Goal: Transaction & Acquisition: Obtain resource

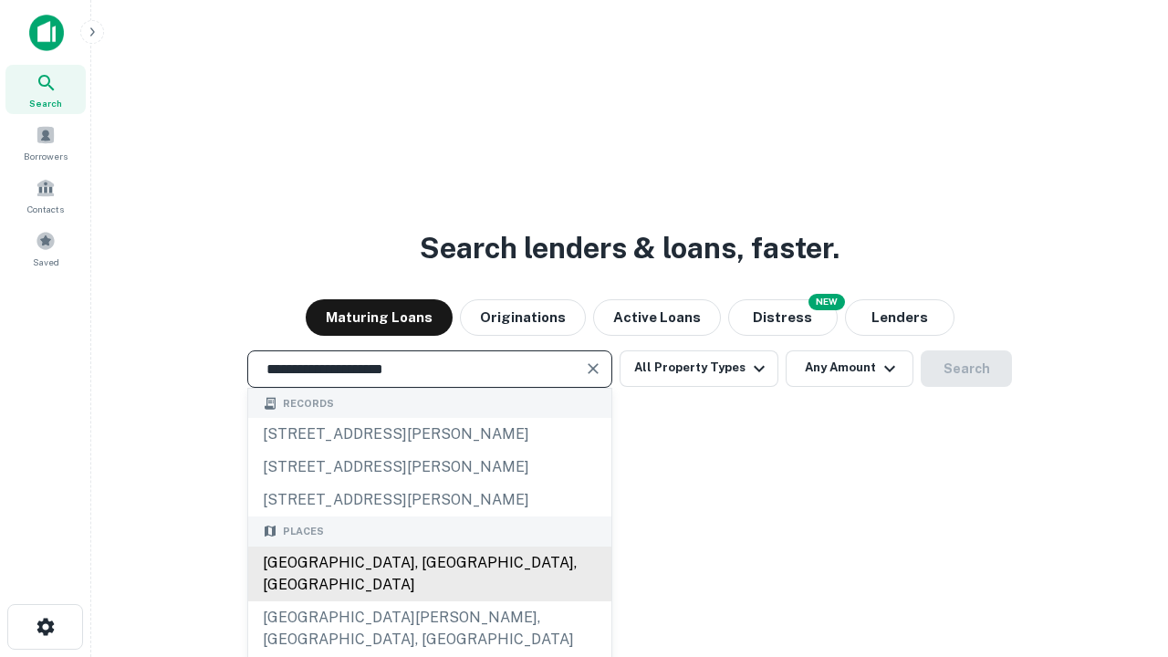
click at [429, 601] on div "[GEOGRAPHIC_DATA], [GEOGRAPHIC_DATA], [GEOGRAPHIC_DATA]" at bounding box center [429, 573] width 363 height 55
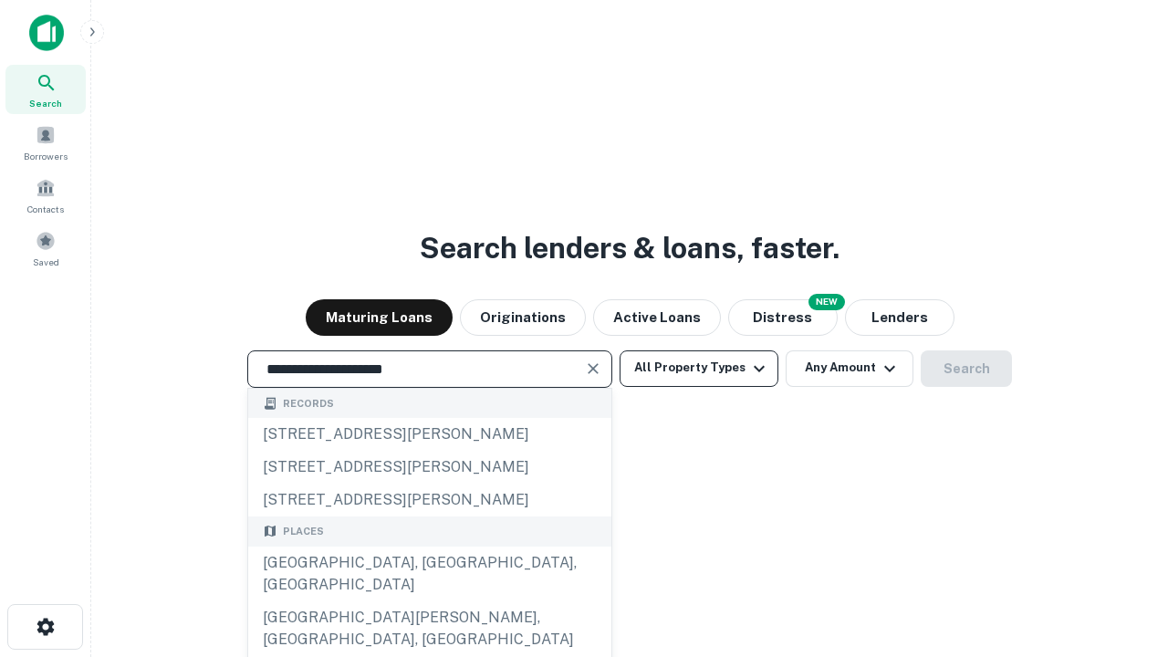
type input "**********"
click at [699, 368] on button "All Property Types" at bounding box center [698, 368] width 159 height 36
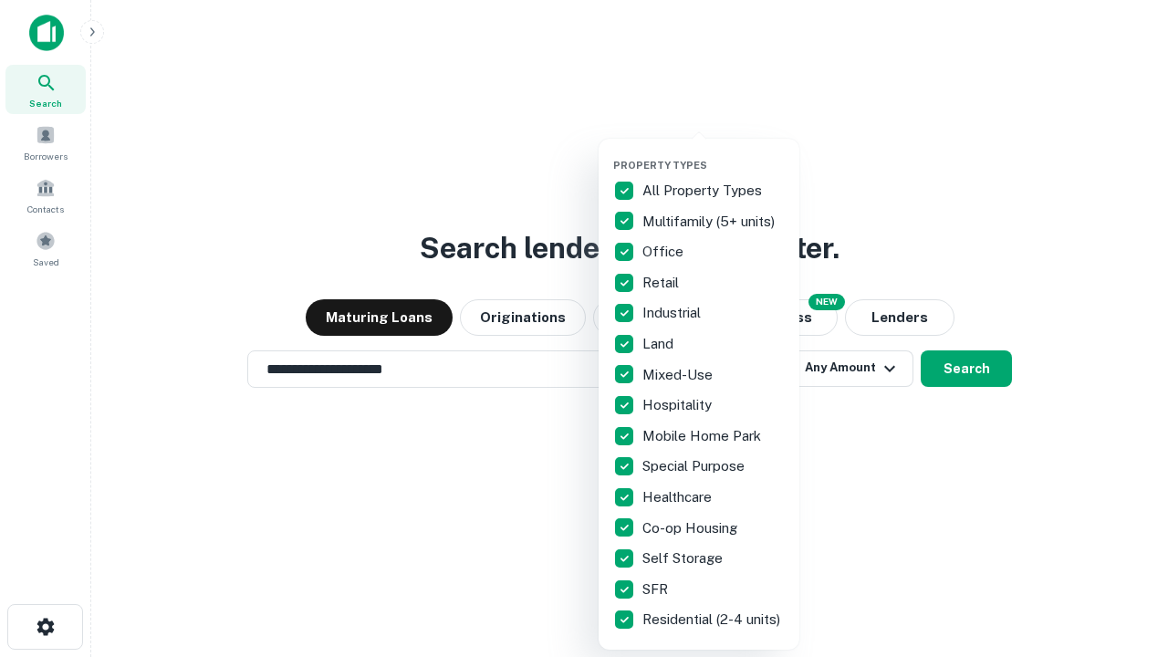
click at [713, 153] on button "button" at bounding box center [713, 153] width 201 height 1
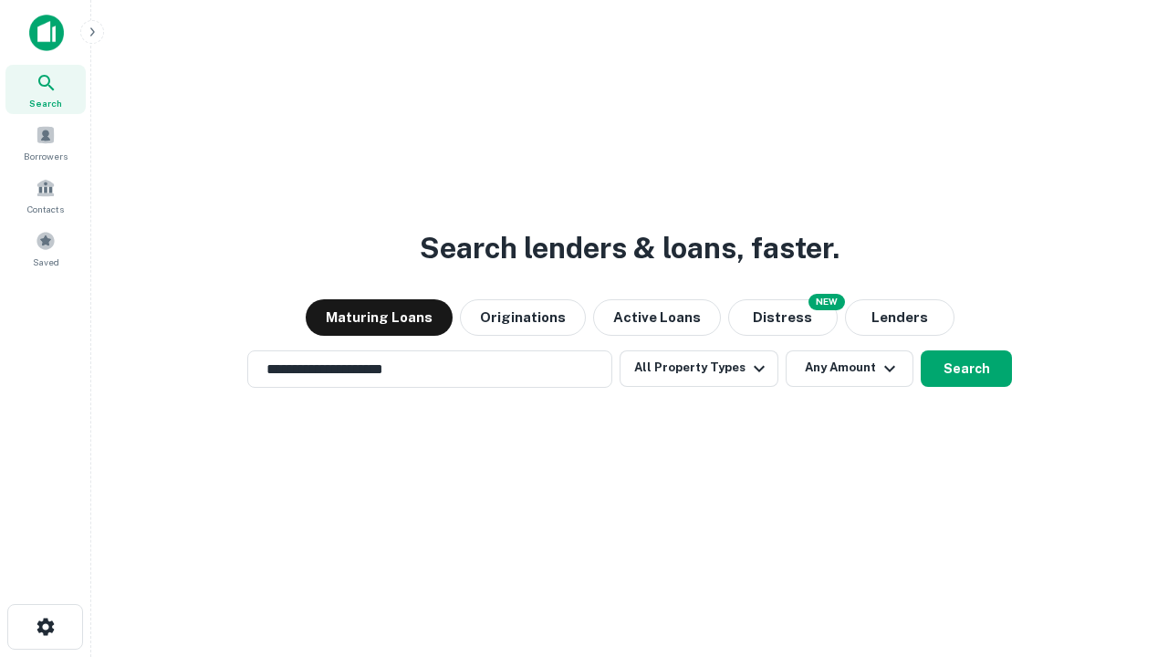
scroll to position [11, 220]
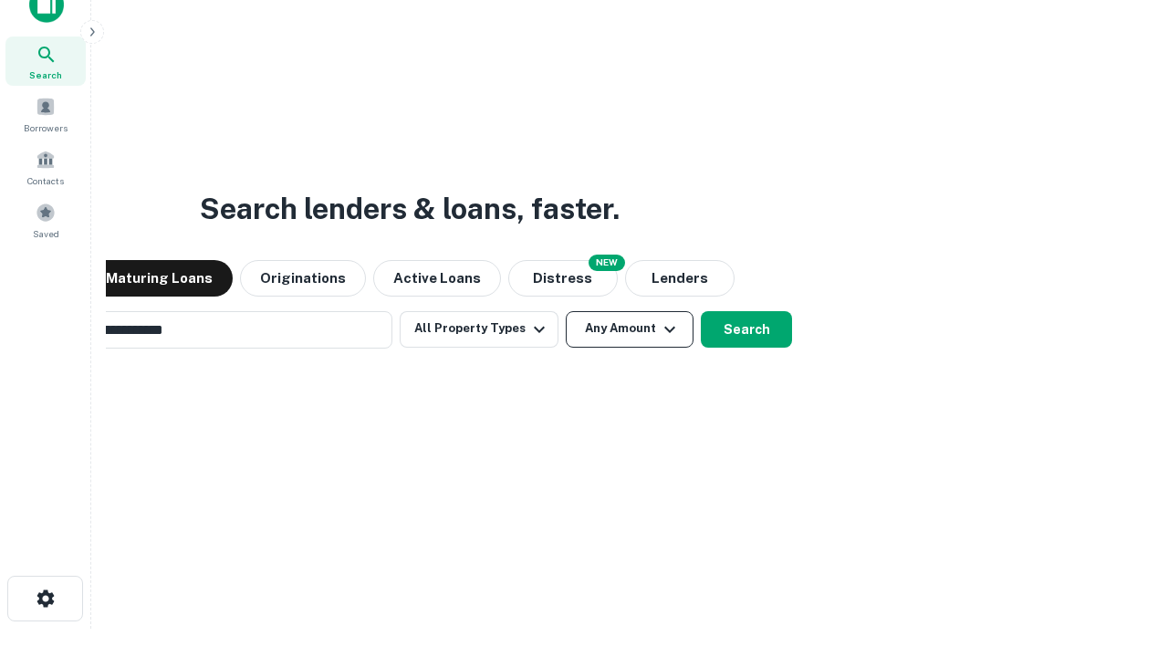
click at [566, 311] on button "Any Amount" at bounding box center [630, 329] width 128 height 36
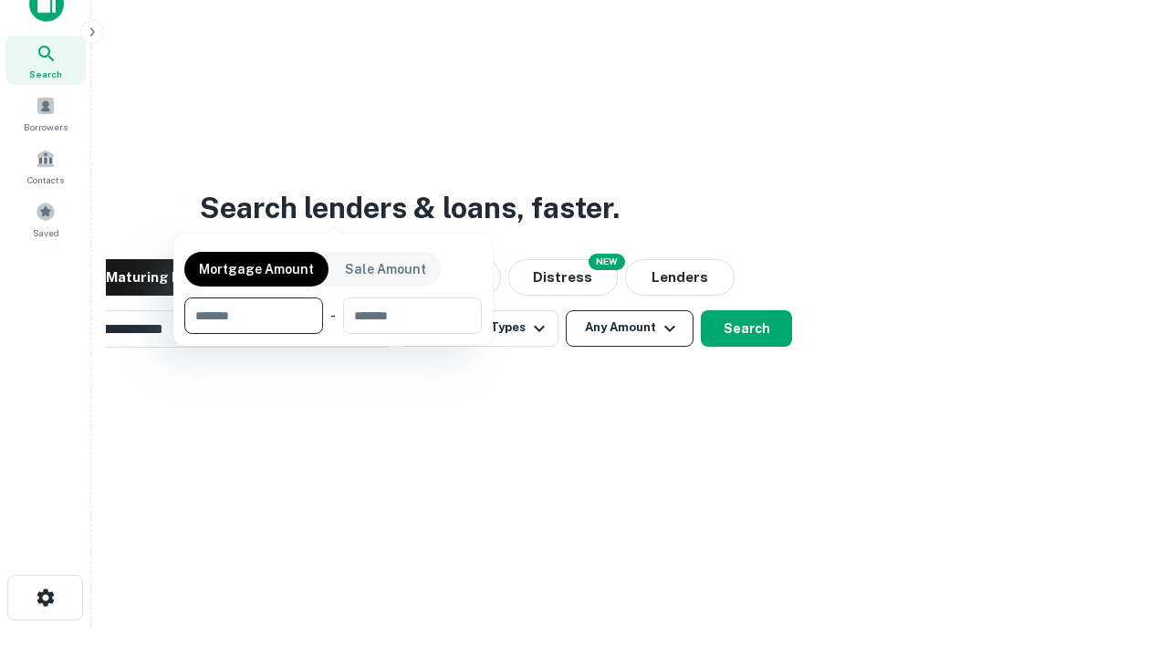
scroll to position [131, 516]
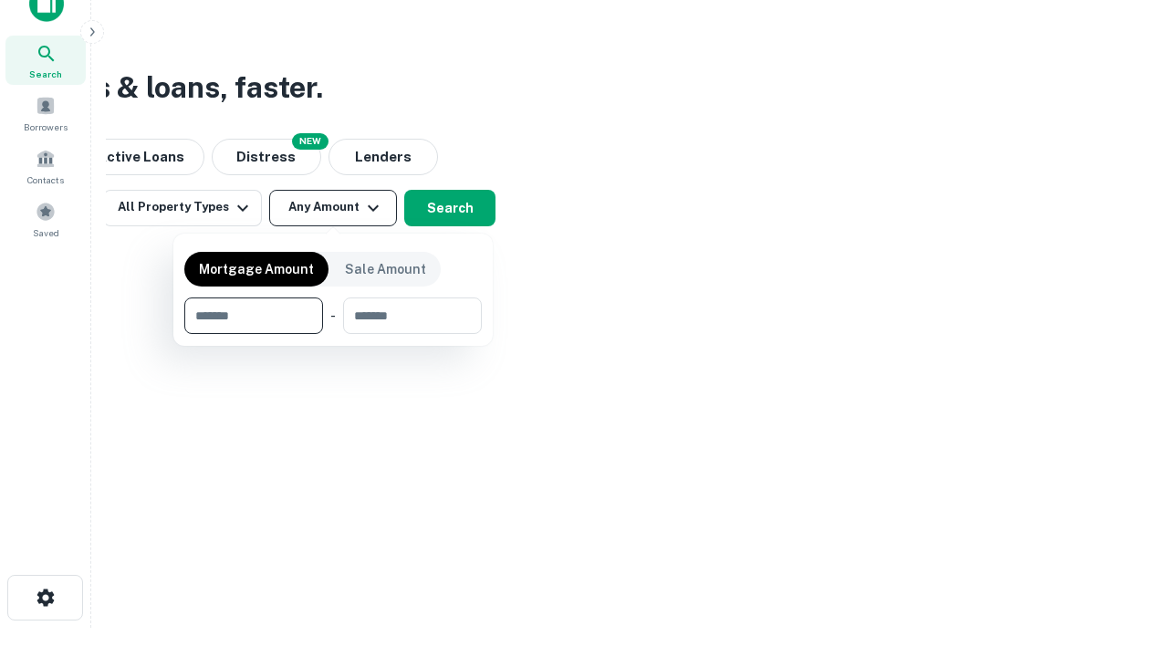
type input "*******"
click at [333, 334] on button "button" at bounding box center [332, 334] width 297 height 1
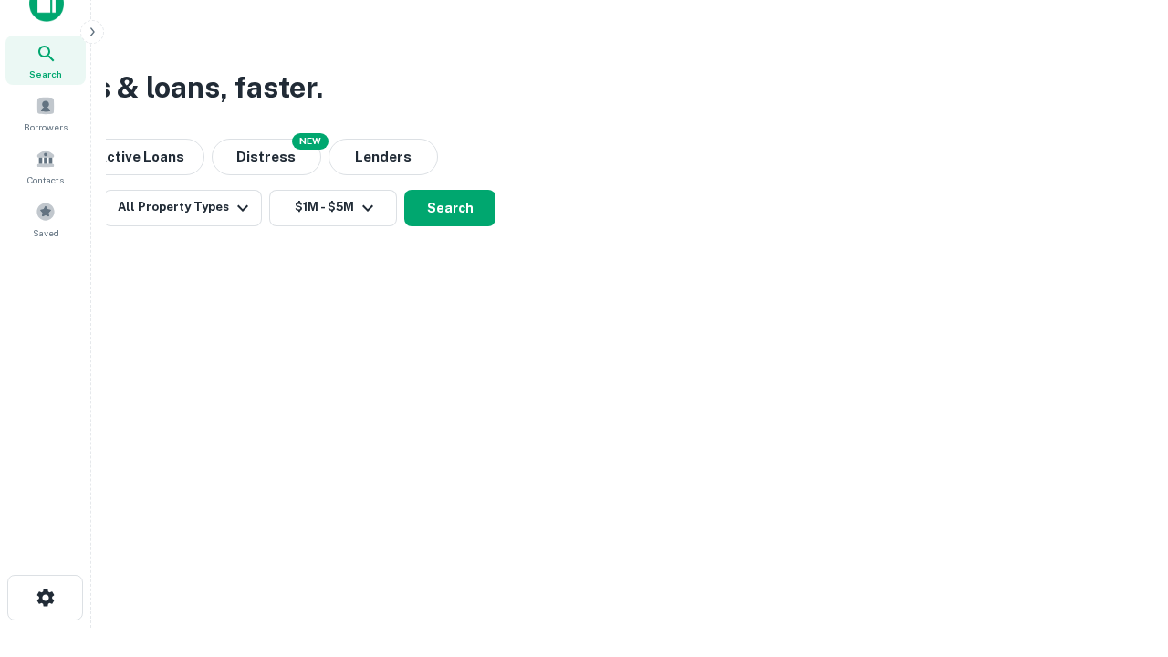
scroll to position [11, 337]
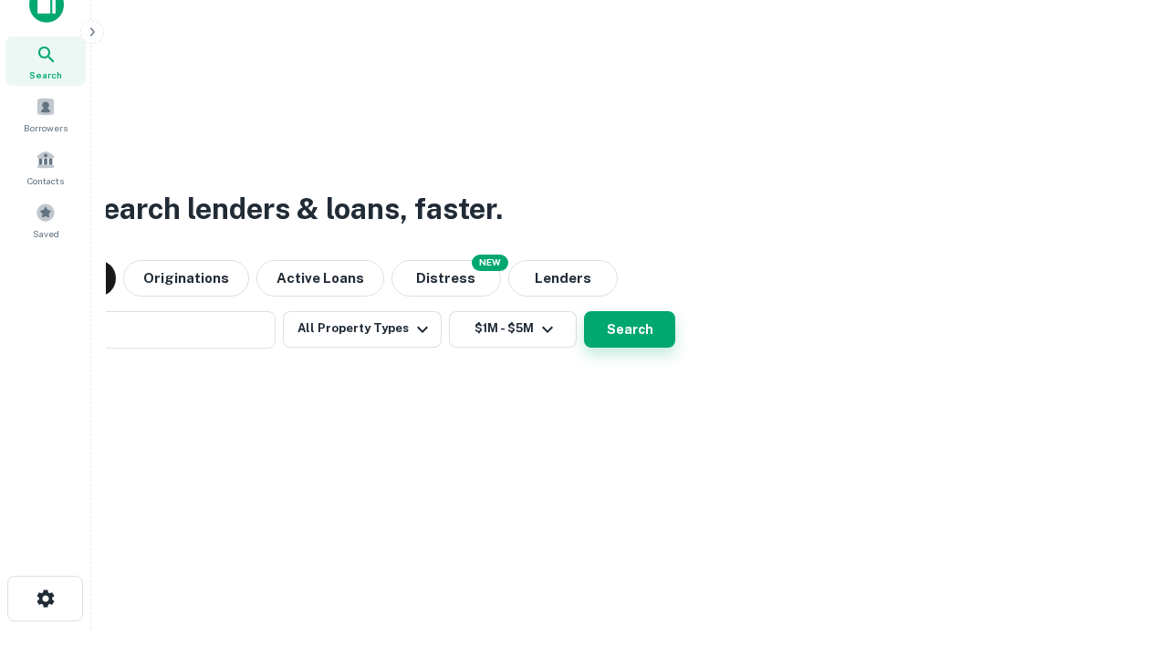
click at [584, 311] on button "Search" at bounding box center [629, 329] width 91 height 36
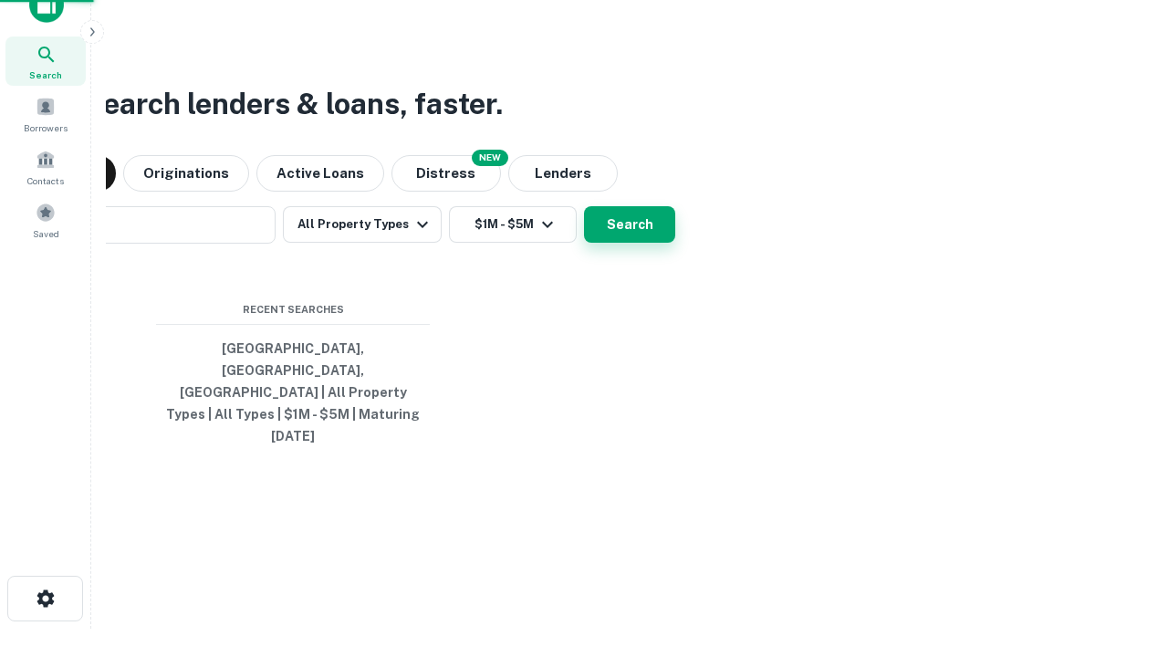
scroll to position [48, 516]
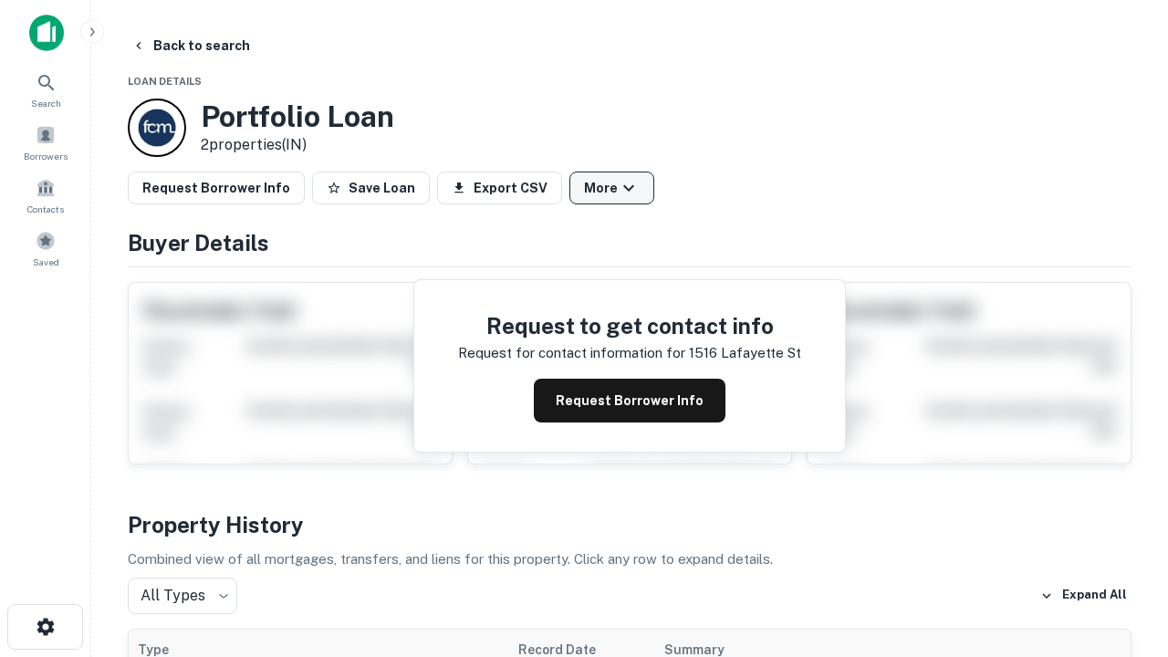
click at [611, 188] on button "More" at bounding box center [611, 188] width 85 height 33
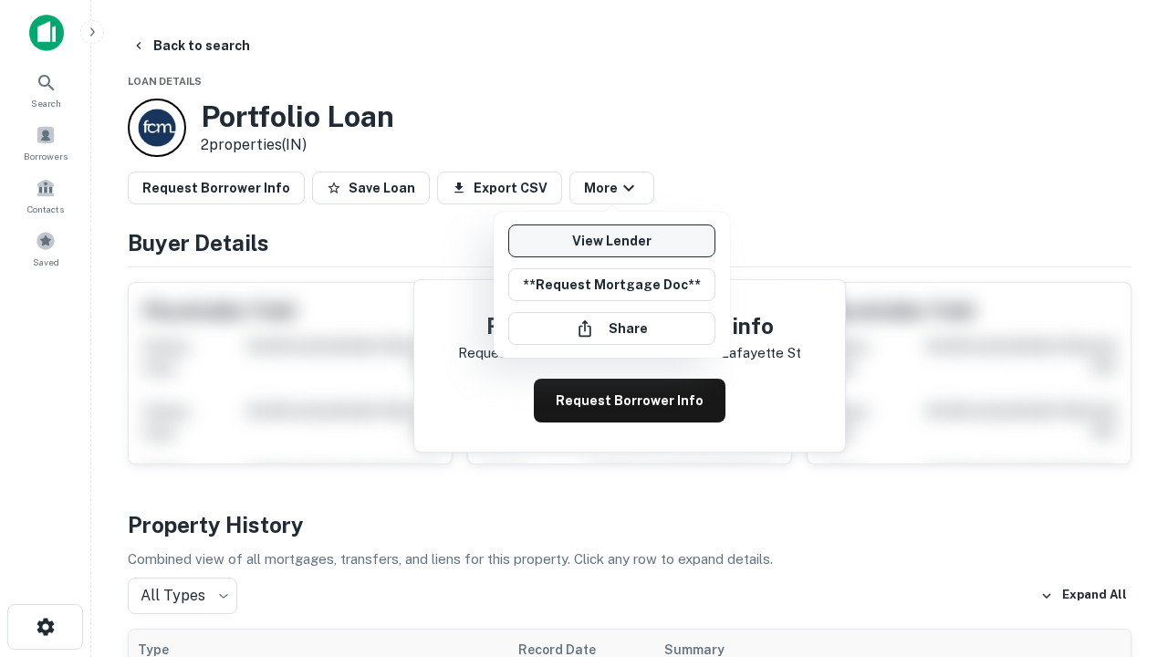
click at [611, 241] on link "View Lender" at bounding box center [611, 240] width 207 height 33
